Goal: Check status: Check status

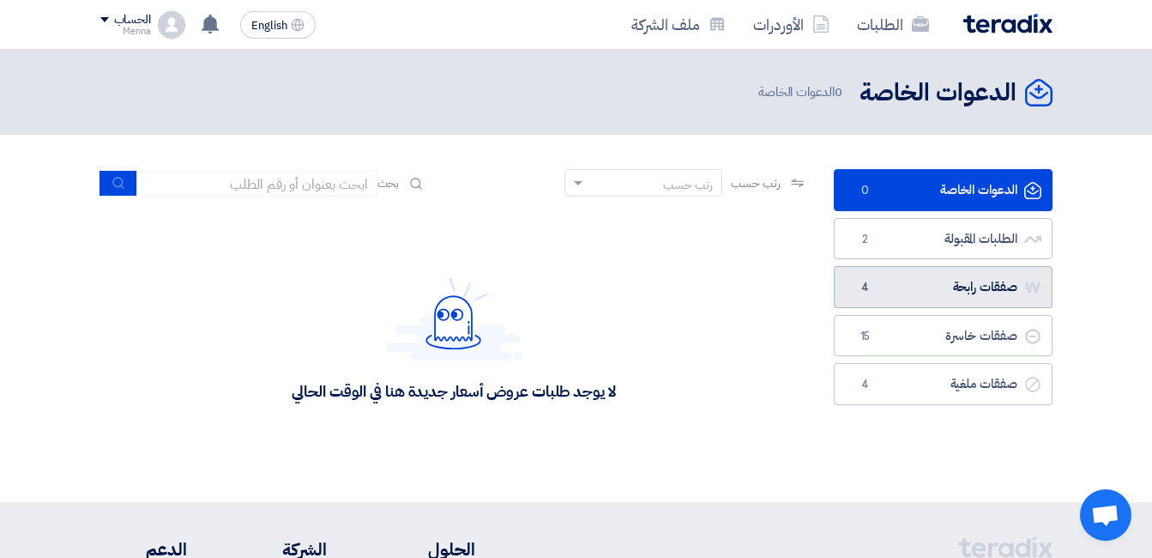
click at [895, 287] on link "صفقات رابحة صفقات رابحة 4" at bounding box center [943, 287] width 219 height 42
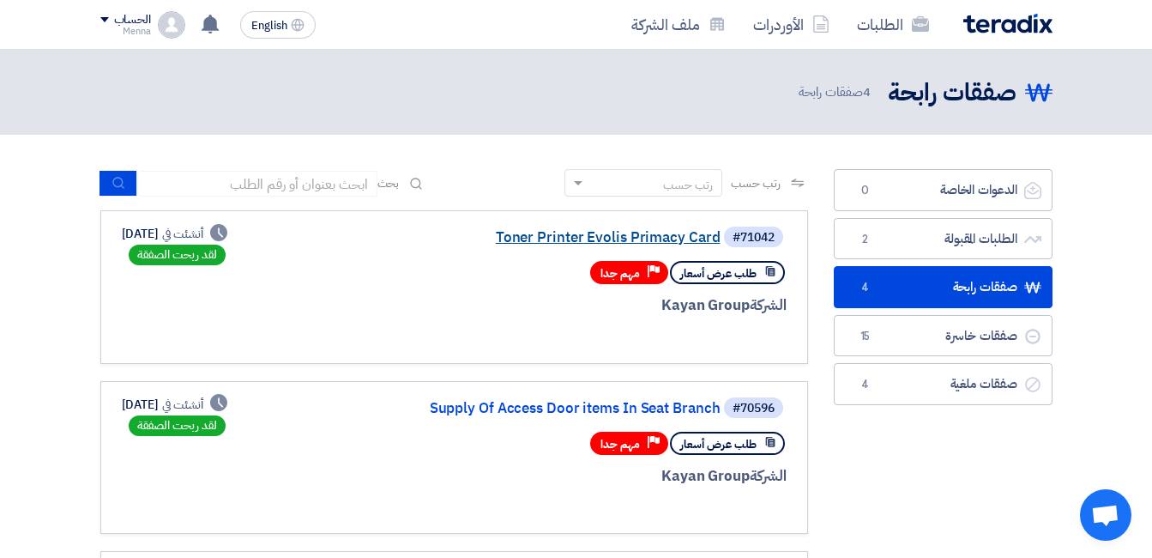
click at [559, 243] on link "Toner Printer Evolis Primacy Card" at bounding box center [549, 237] width 343 height 15
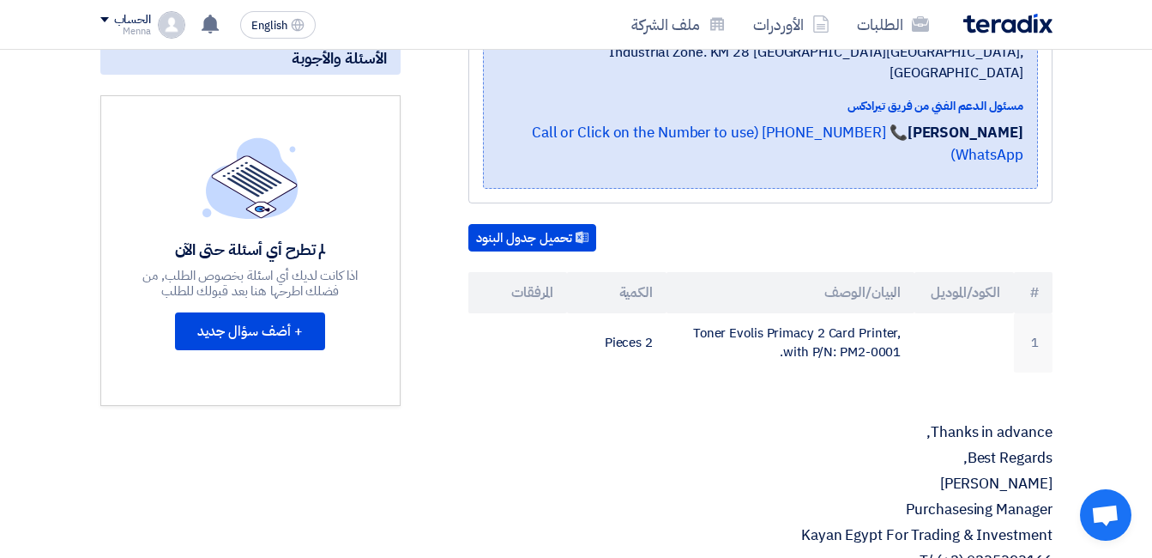
scroll to position [515, 0]
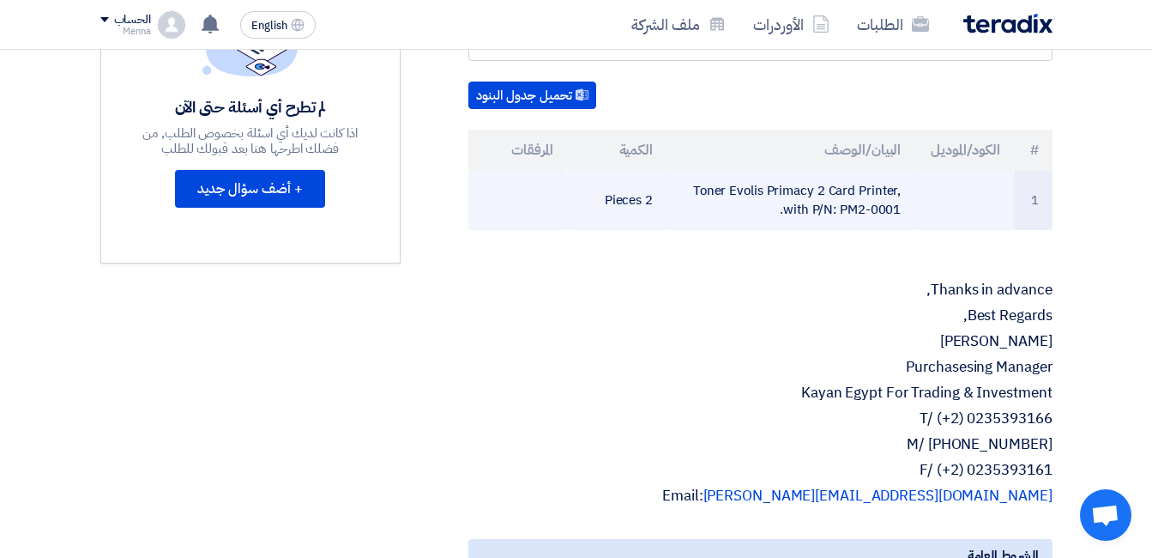
drag, startPoint x: 596, startPoint y: 161, endPoint x: 671, endPoint y: 157, distance: 75.6
click at [671, 171] on tr "1 Toner Evolis Primacy 2 Card Printer, with P/N: PM2-0001. 2 Pieces" at bounding box center [761, 200] width 584 height 59
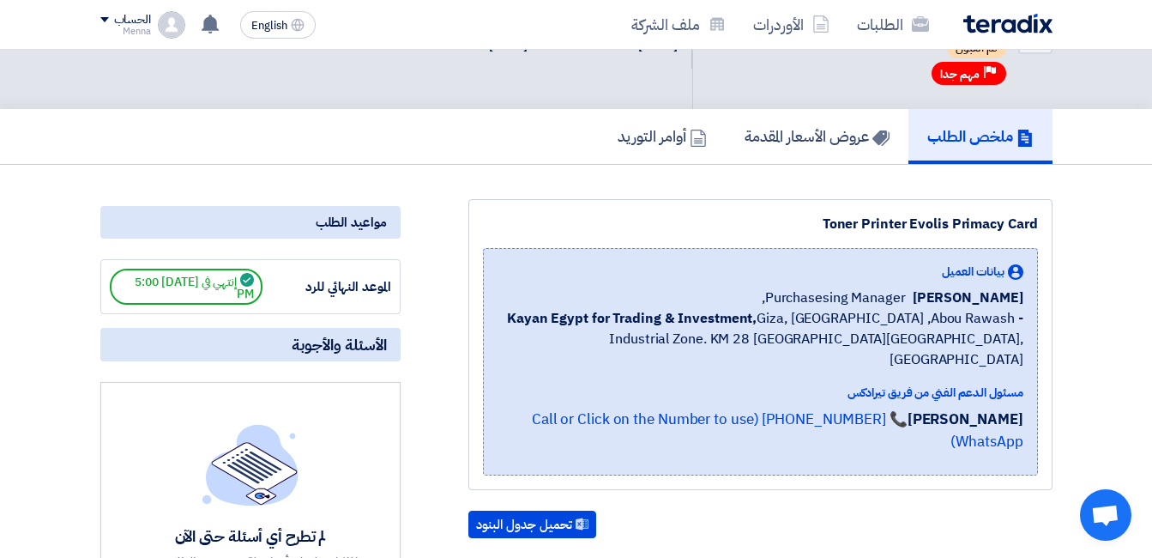
scroll to position [0, 0]
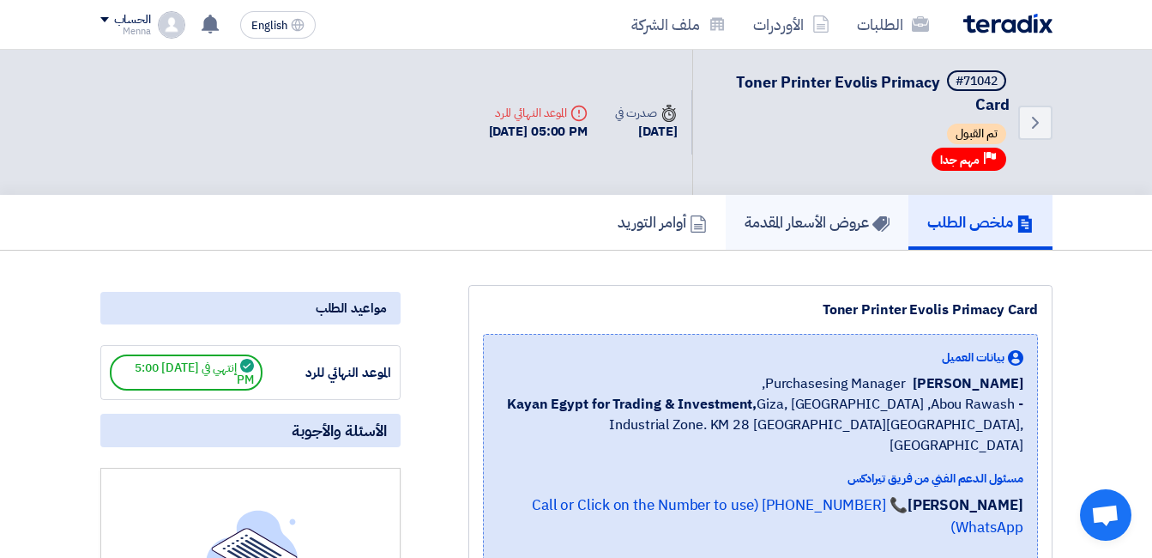
click at [765, 234] on link "عروض الأسعار المقدمة" at bounding box center [817, 222] width 183 height 55
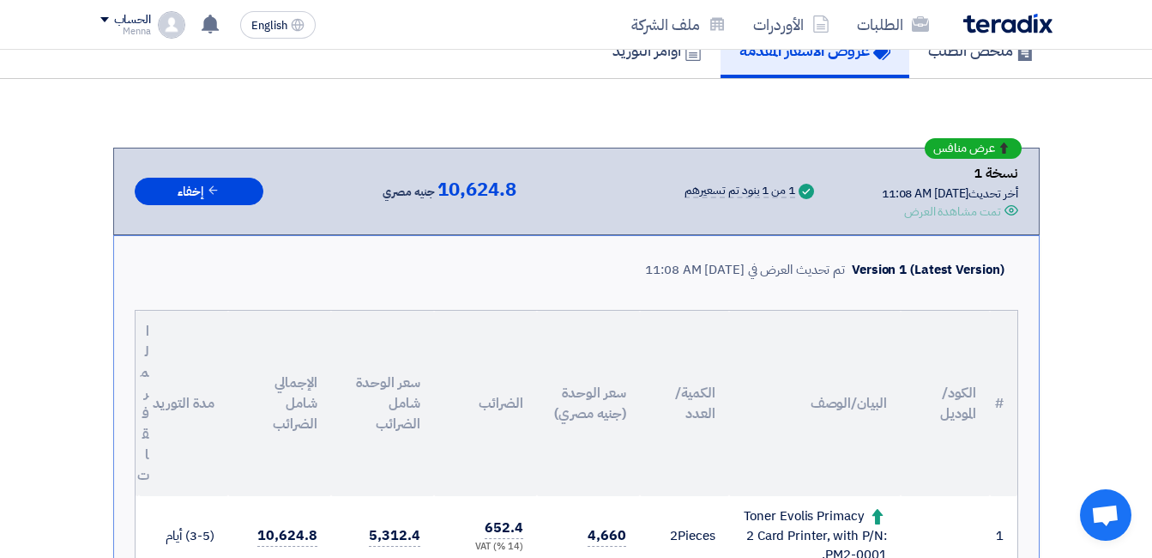
scroll to position [343, 0]
